Goal: Book appointment/travel/reservation

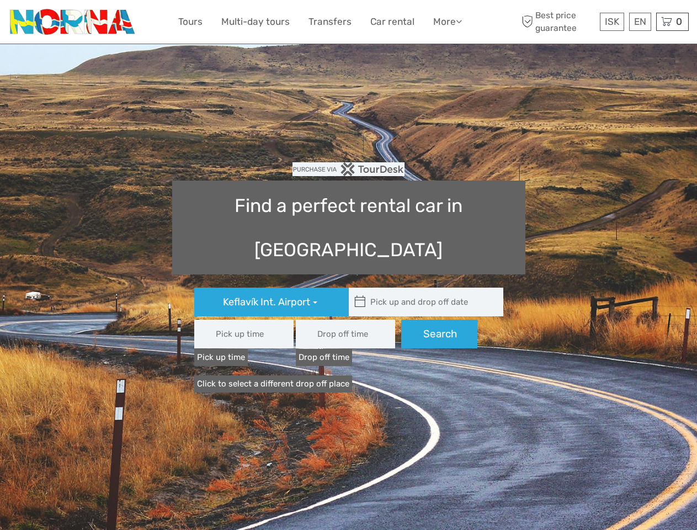
type input "08:00"
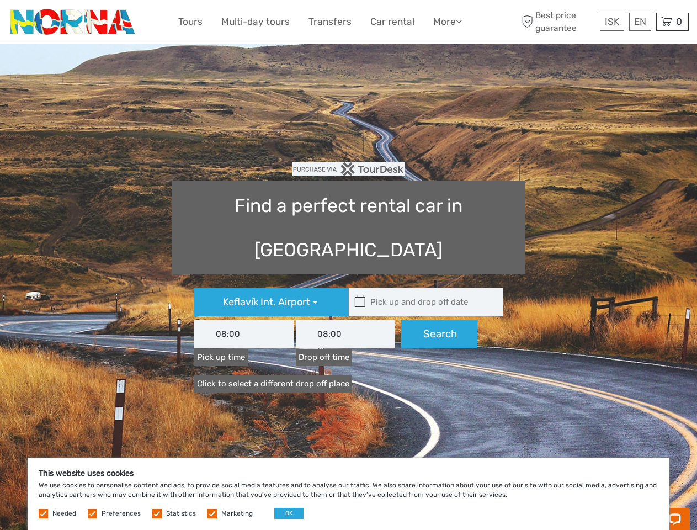
click at [446, 22] on link "More" at bounding box center [447, 22] width 29 height 16
click at [460, 21] on icon at bounding box center [459, 21] width 6 height 9
click at [611, 22] on span "ISK" at bounding box center [612, 21] width 14 height 11
click at [640, 22] on div "EN English Español Deutsch" at bounding box center [640, 22] width 22 height 18
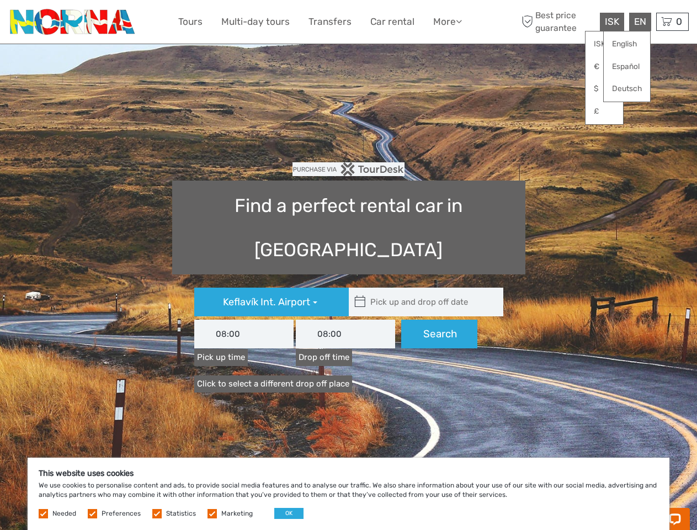
click at [672, 22] on div "0 Items Total 0 ISK Checkout The shopping cart is empty." at bounding box center [672, 22] width 33 height 18
click at [360, 293] on icon at bounding box center [360, 302] width 12 height 18
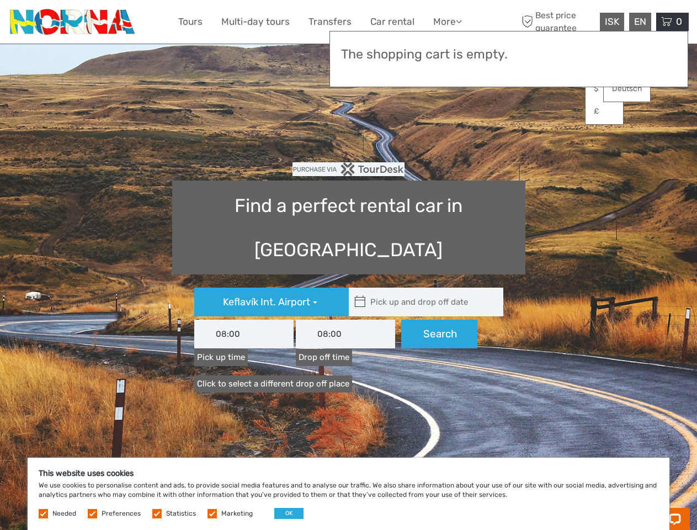
click at [423, 288] on input "text" at bounding box center [423, 302] width 149 height 29
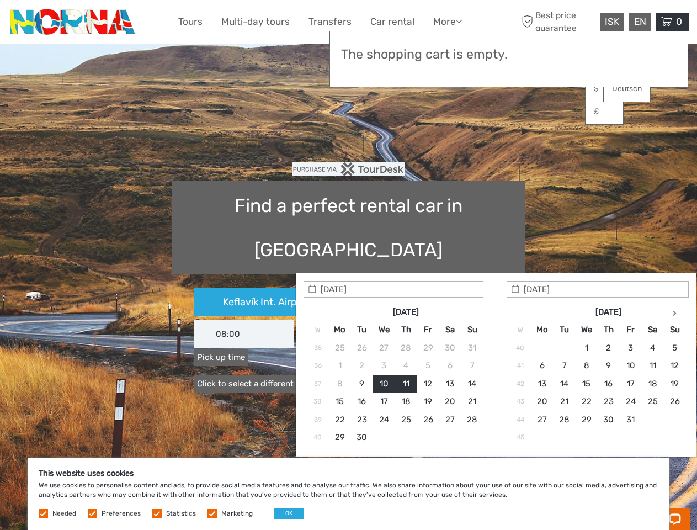
click at [439, 290] on input "[DATE]" at bounding box center [394, 289] width 180 height 17
click at [284, 513] on button "OK" at bounding box center [288, 513] width 29 height 11
type input "[DATE] - [DATE]"
